Goal: Task Accomplishment & Management: Manage account settings

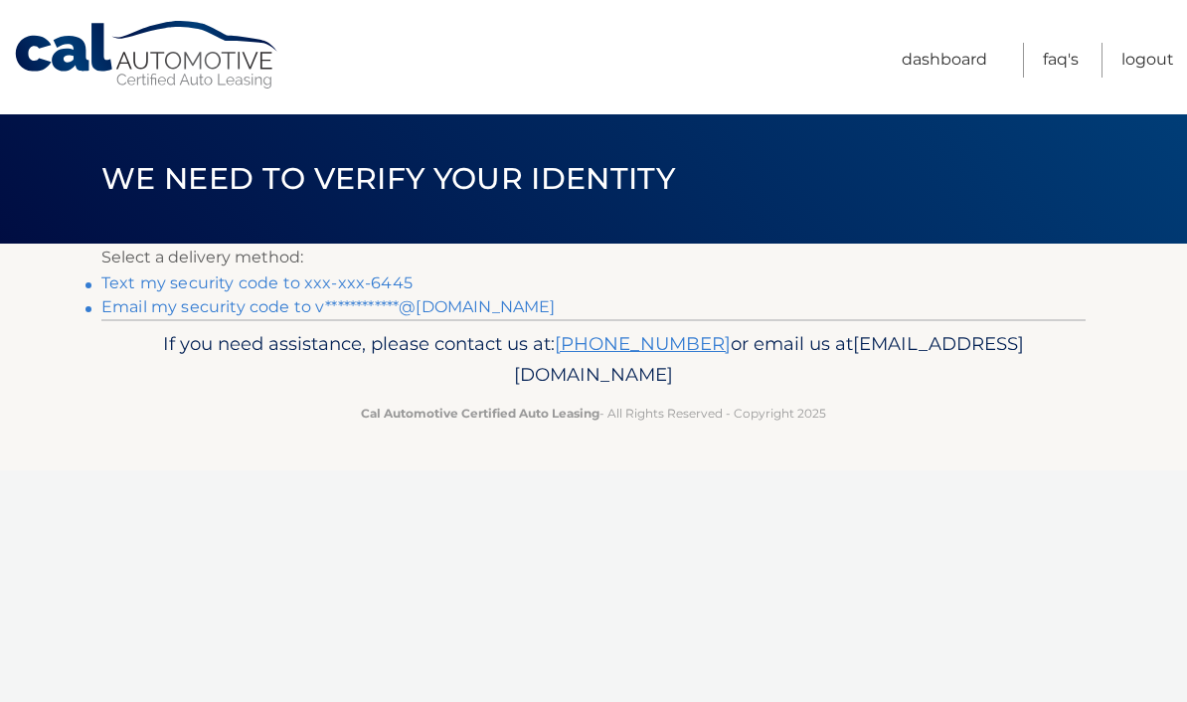
click at [366, 277] on link "Text my security code to xxx-xxx-6445" at bounding box center [256, 282] width 311 height 19
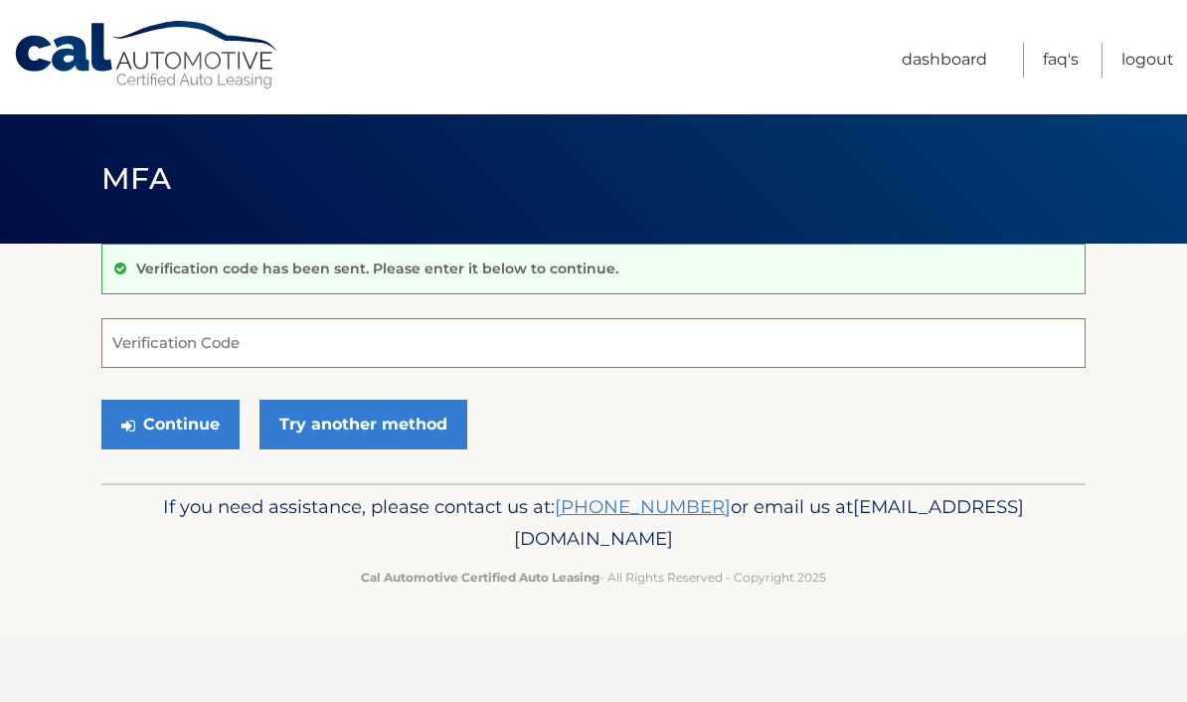
click at [408, 353] on input "Verification Code" at bounding box center [593, 343] width 984 height 50
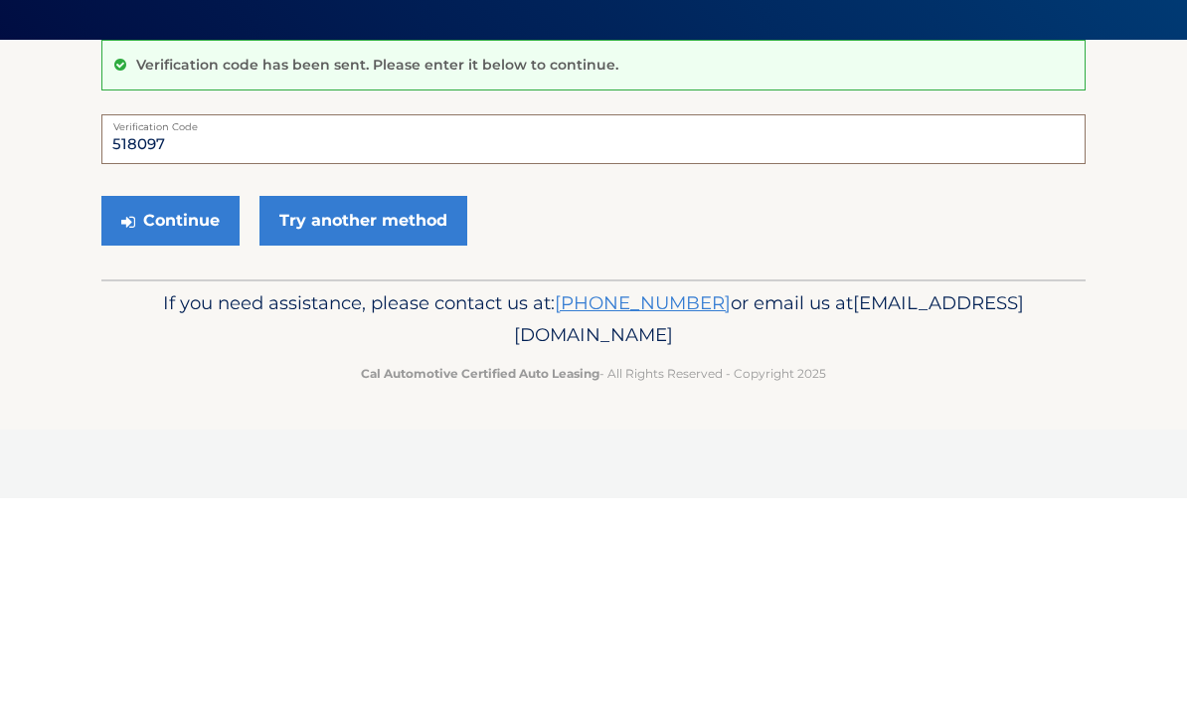
type input "518097"
click at [178, 399] on button "Continue" at bounding box center [170, 424] width 138 height 50
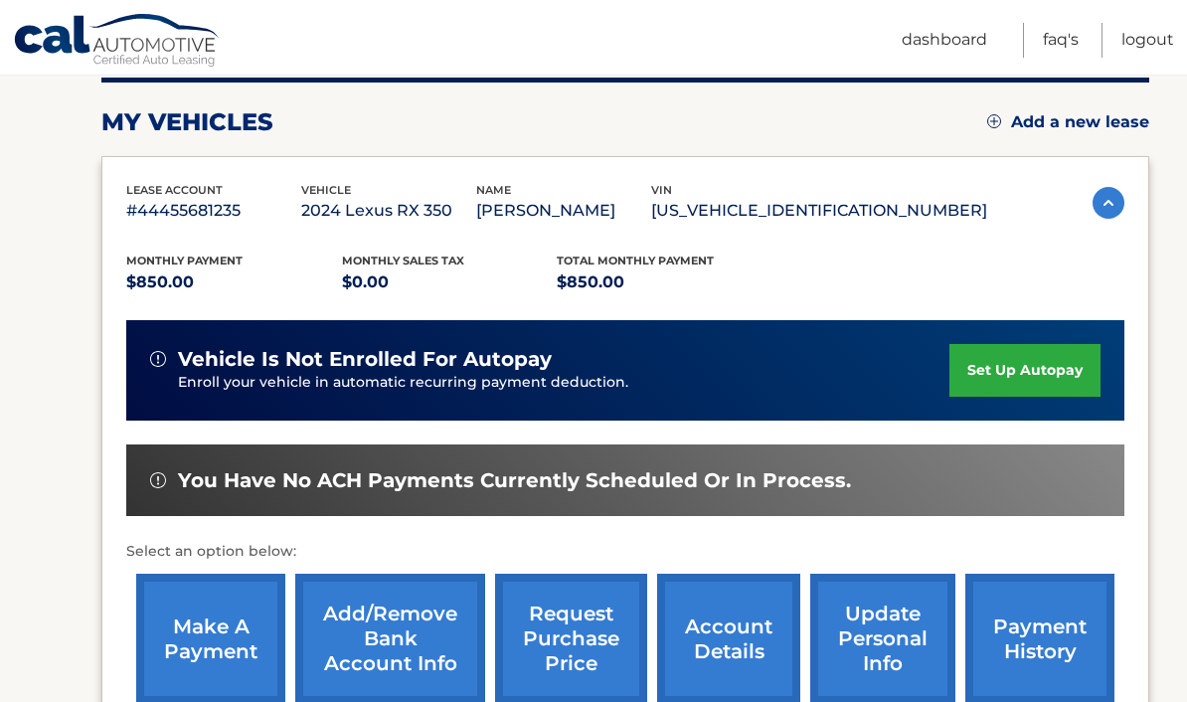
scroll to position [263, 0]
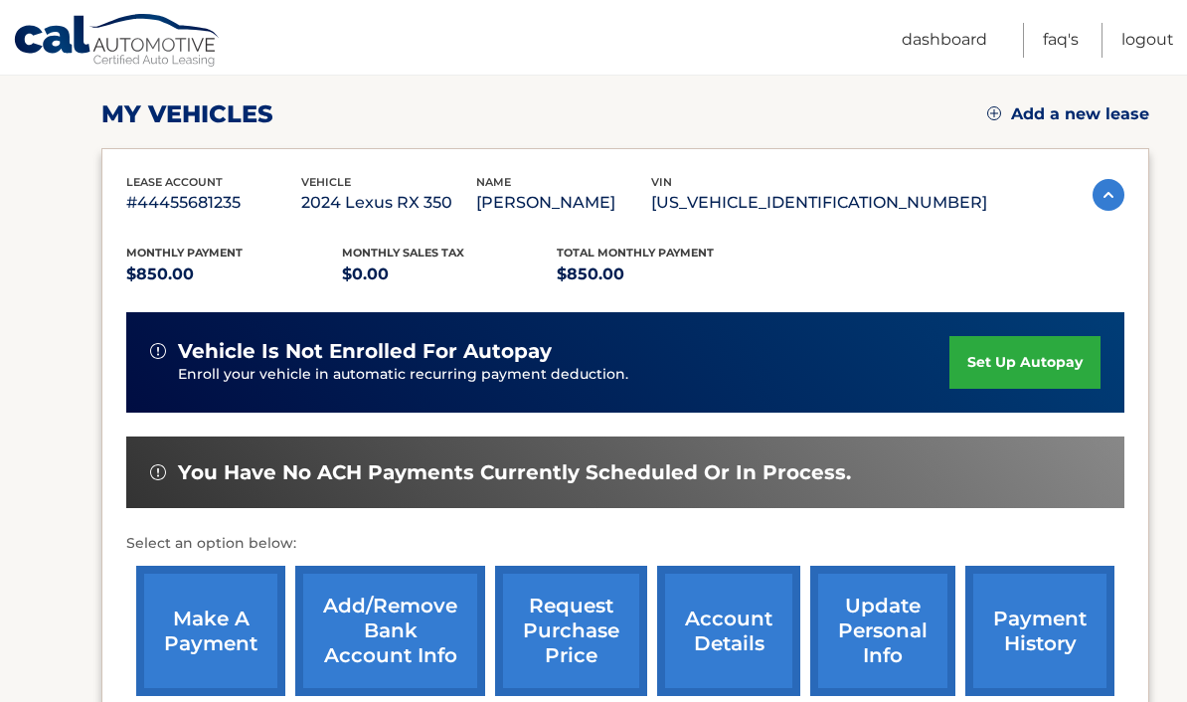
click at [223, 631] on link "make a payment" at bounding box center [210, 630] width 149 height 130
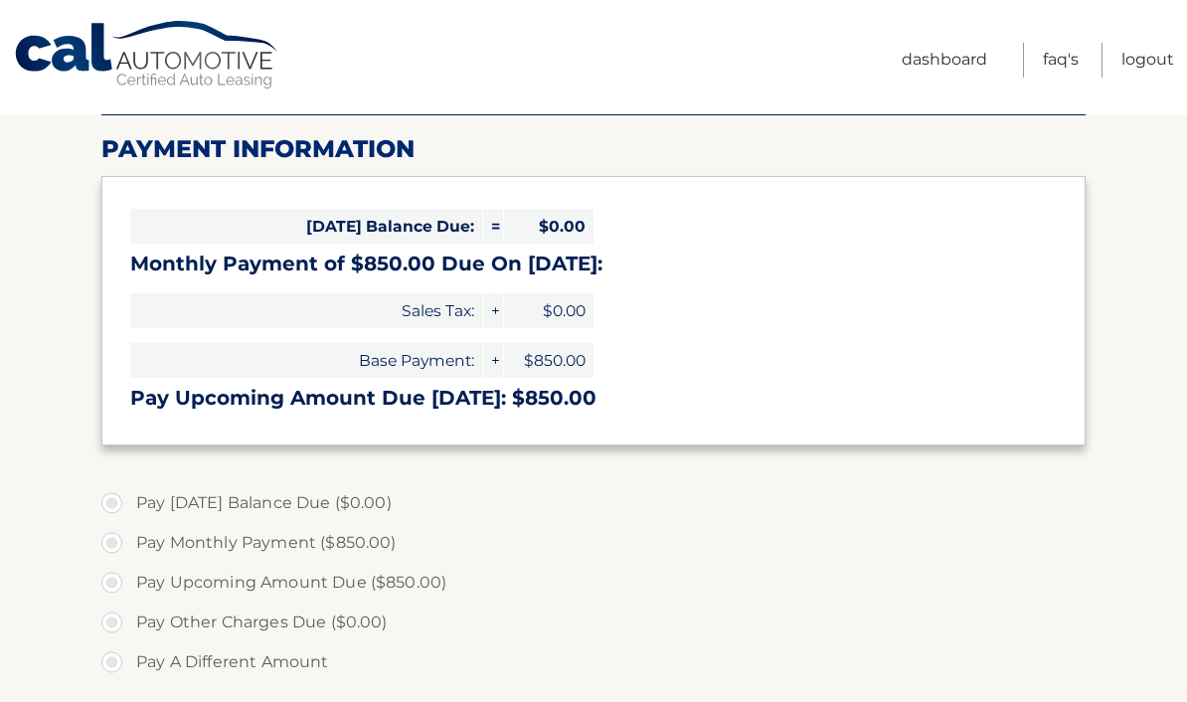
select select "NWE1OGMwMGMtYjFmYy00NTk1LWEyYmQtOGVjZDVhNjY3NWU2"
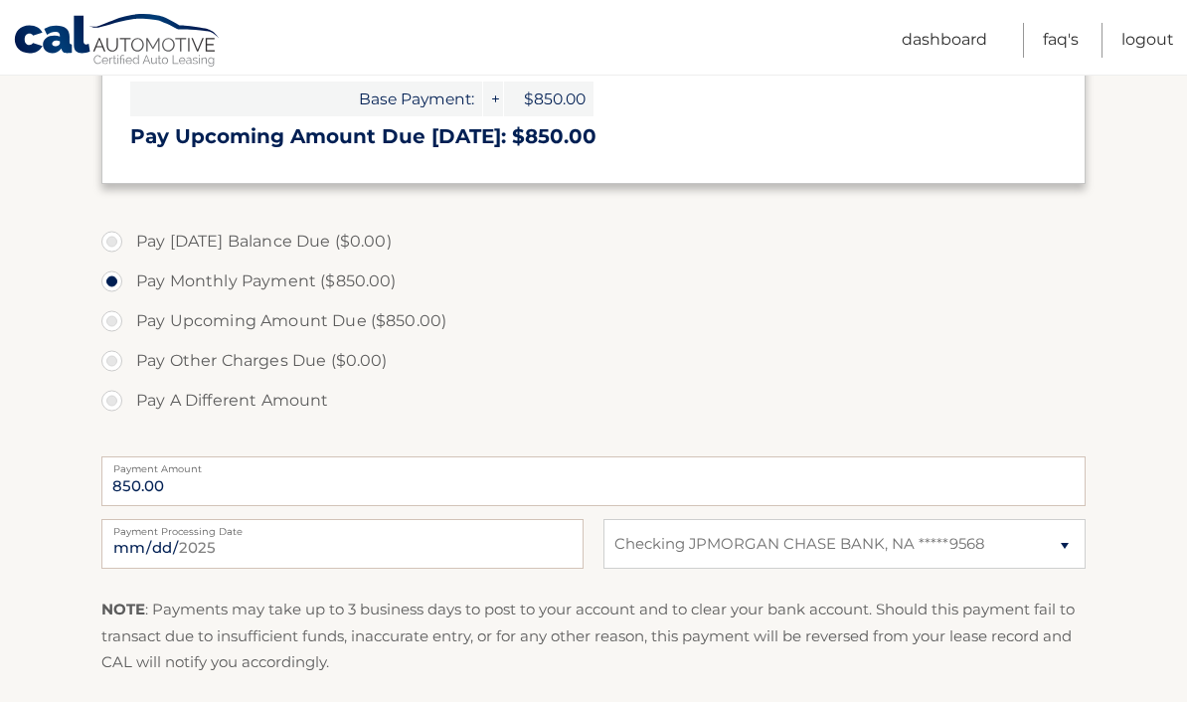
scroll to position [563, 0]
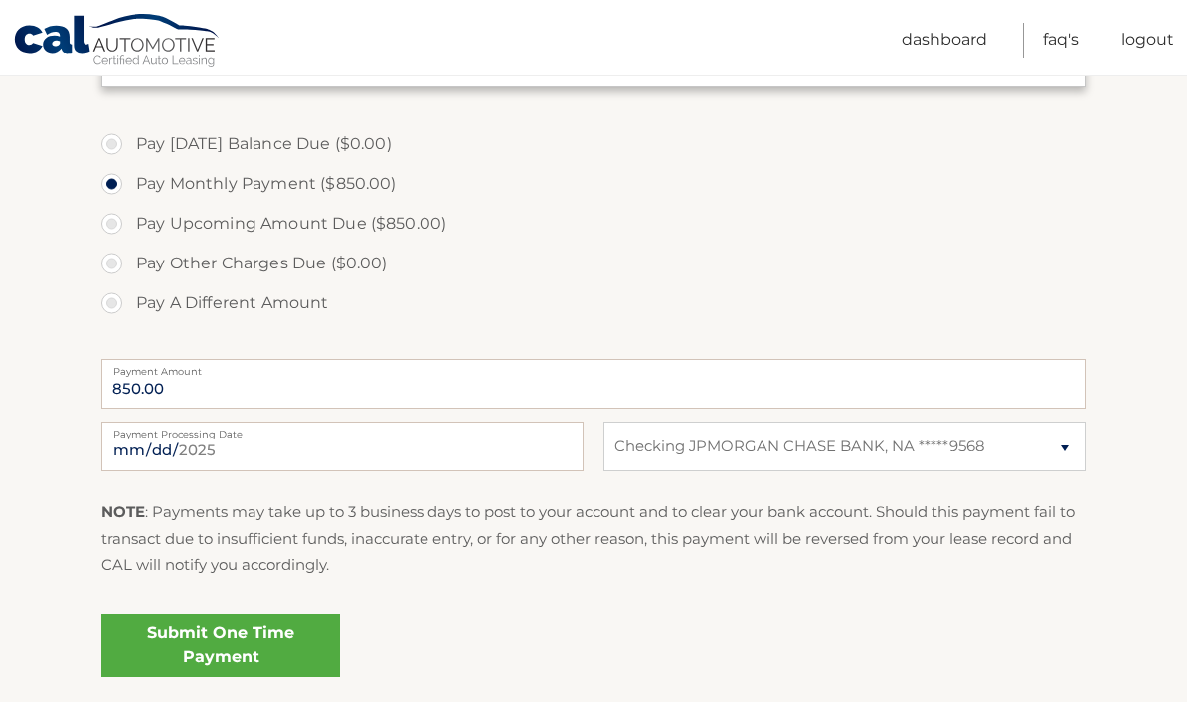
click at [288, 638] on link "Submit One Time Payment" at bounding box center [220, 645] width 238 height 64
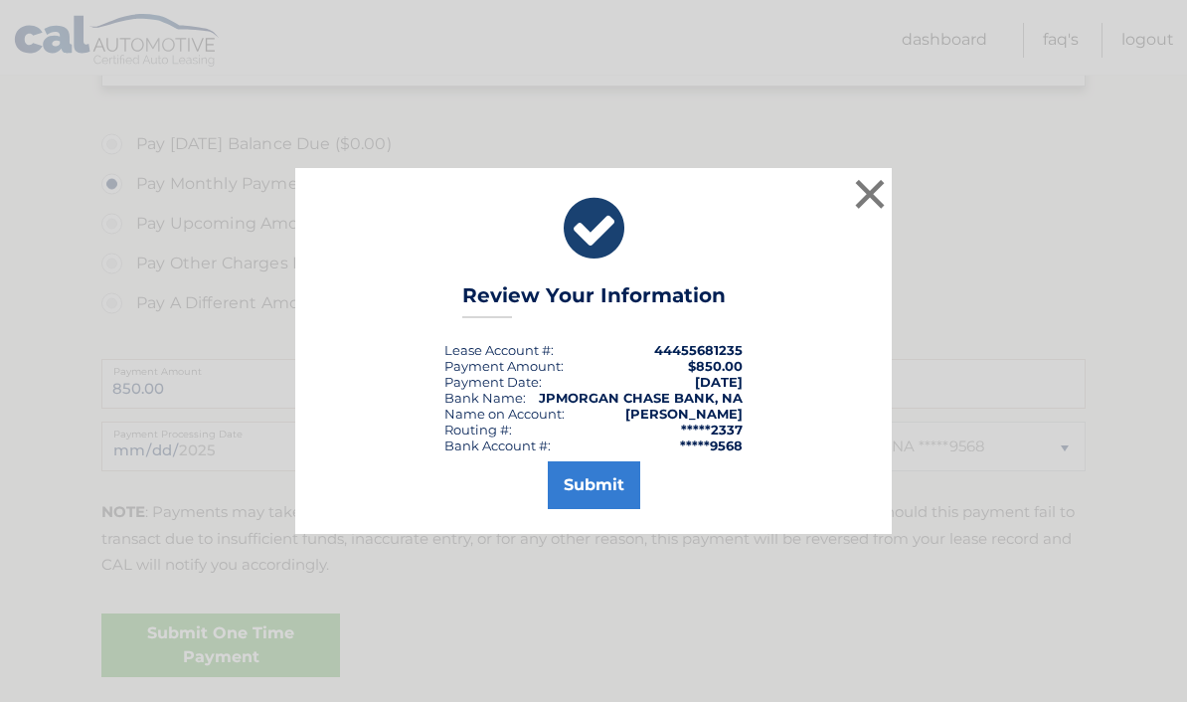
click at [598, 509] on button "Submit" at bounding box center [594, 485] width 92 height 48
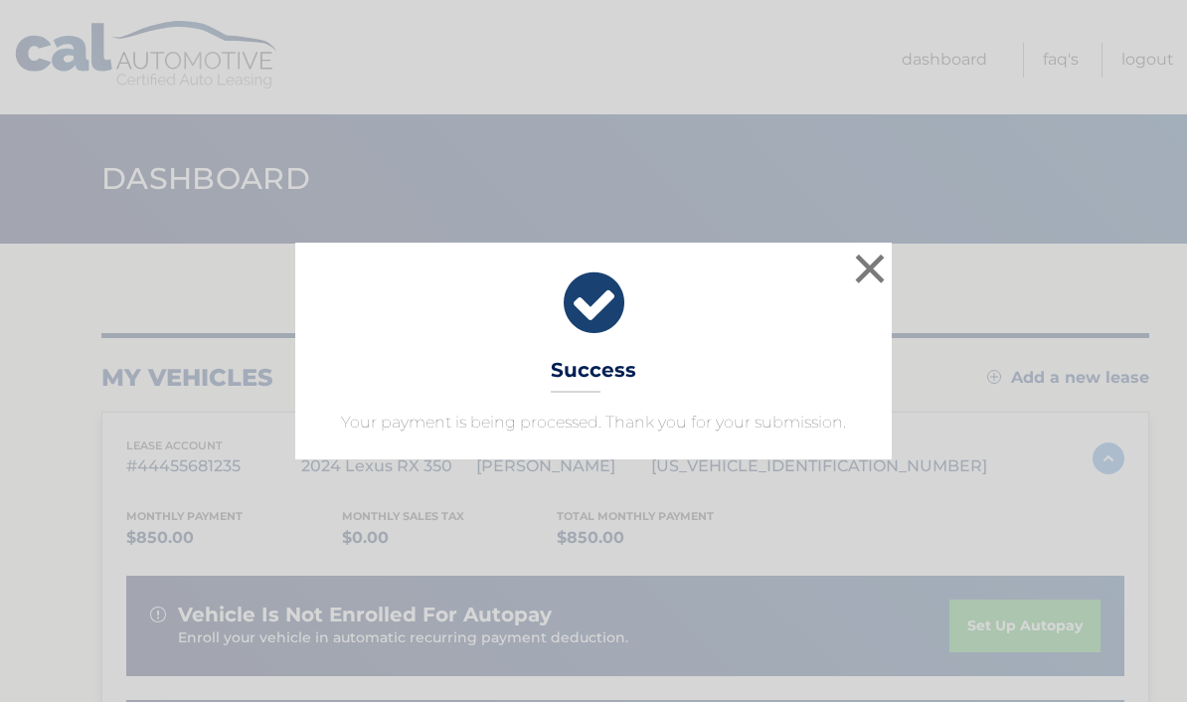
click at [863, 262] on button "×" at bounding box center [870, 268] width 40 height 40
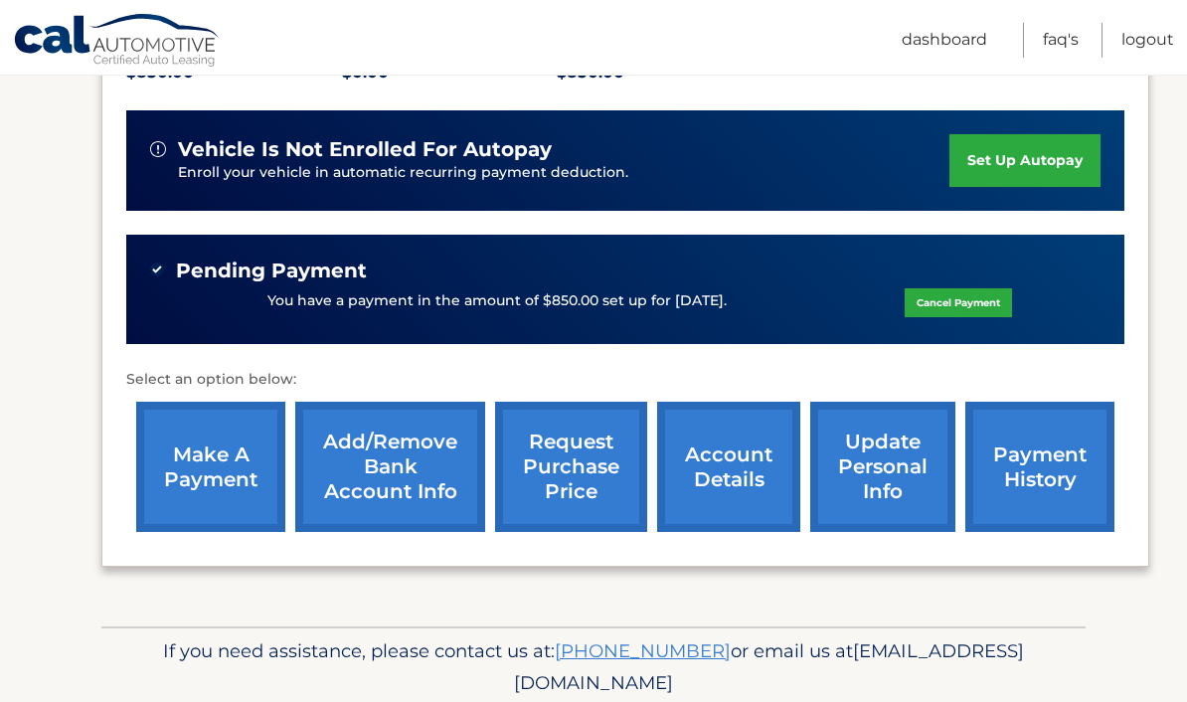
scroll to position [464, 0]
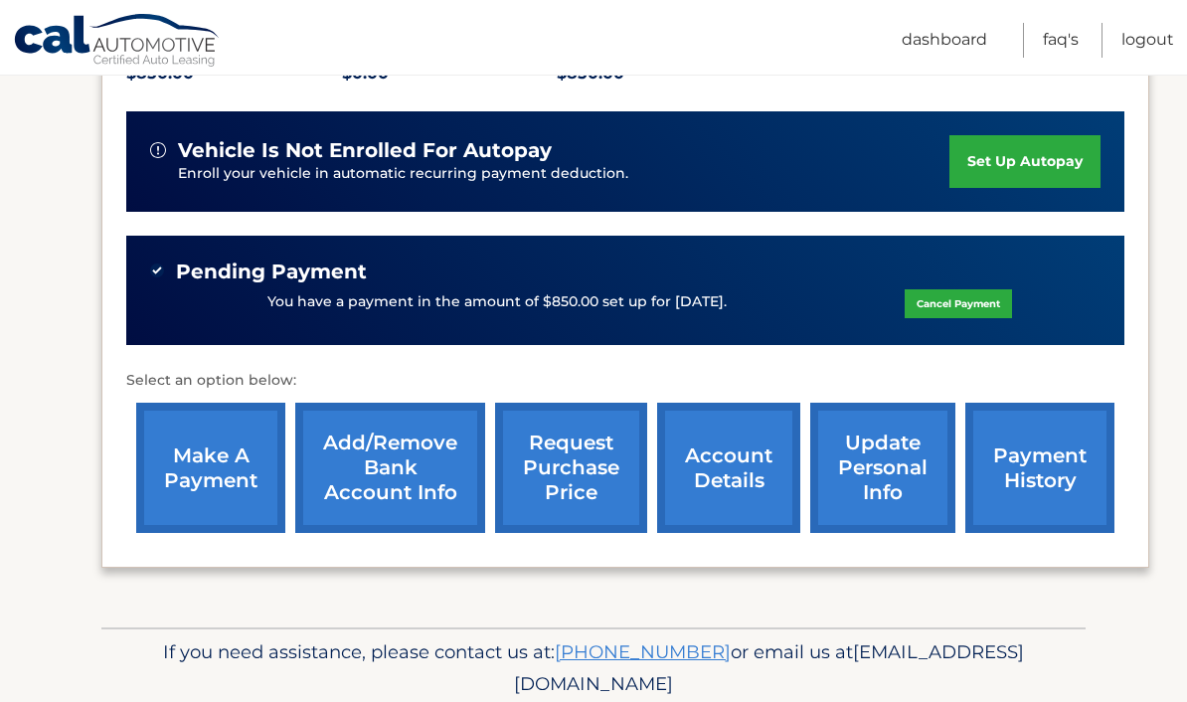
click at [1040, 452] on link "payment history" at bounding box center [1039, 467] width 149 height 130
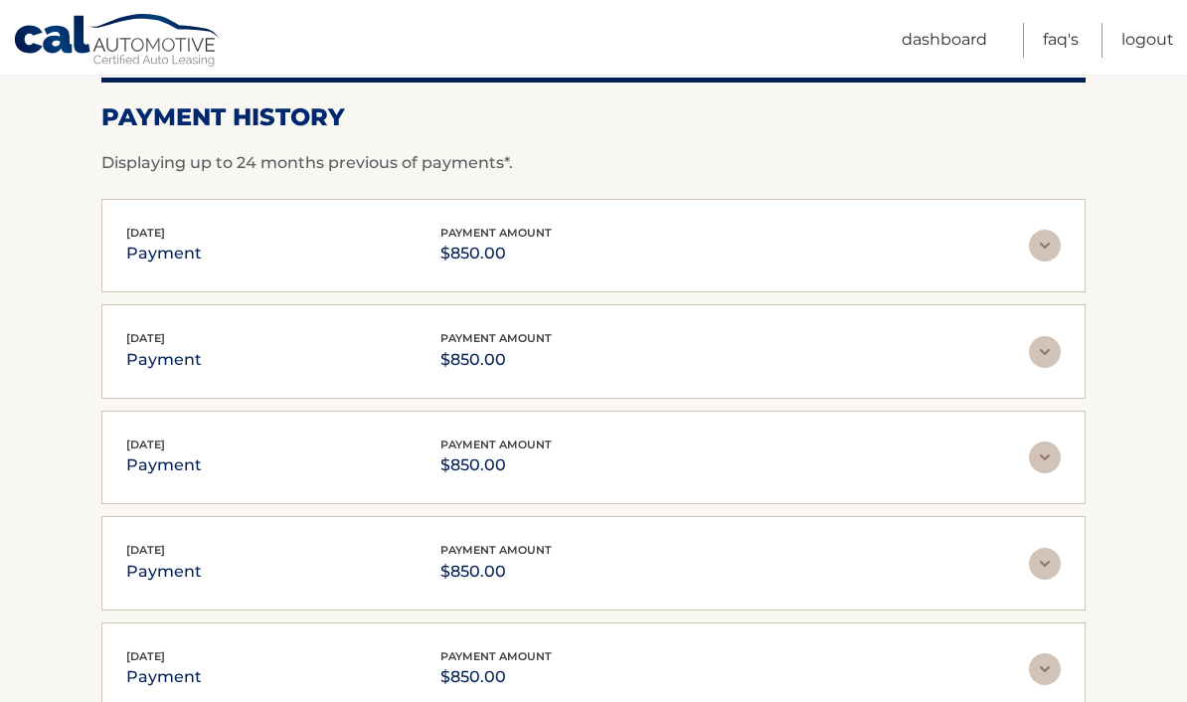
scroll to position [288, 0]
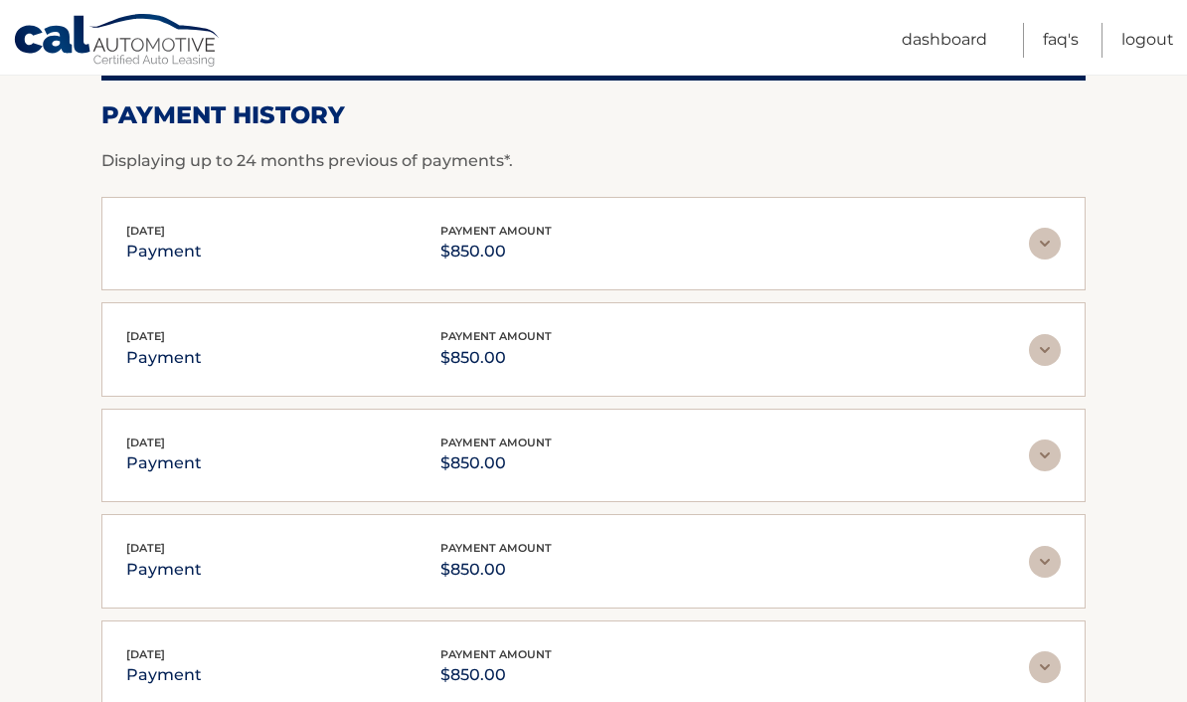
click at [1155, 29] on link "Logout" at bounding box center [1147, 40] width 53 height 35
